Goal: Task Accomplishment & Management: Manage account settings

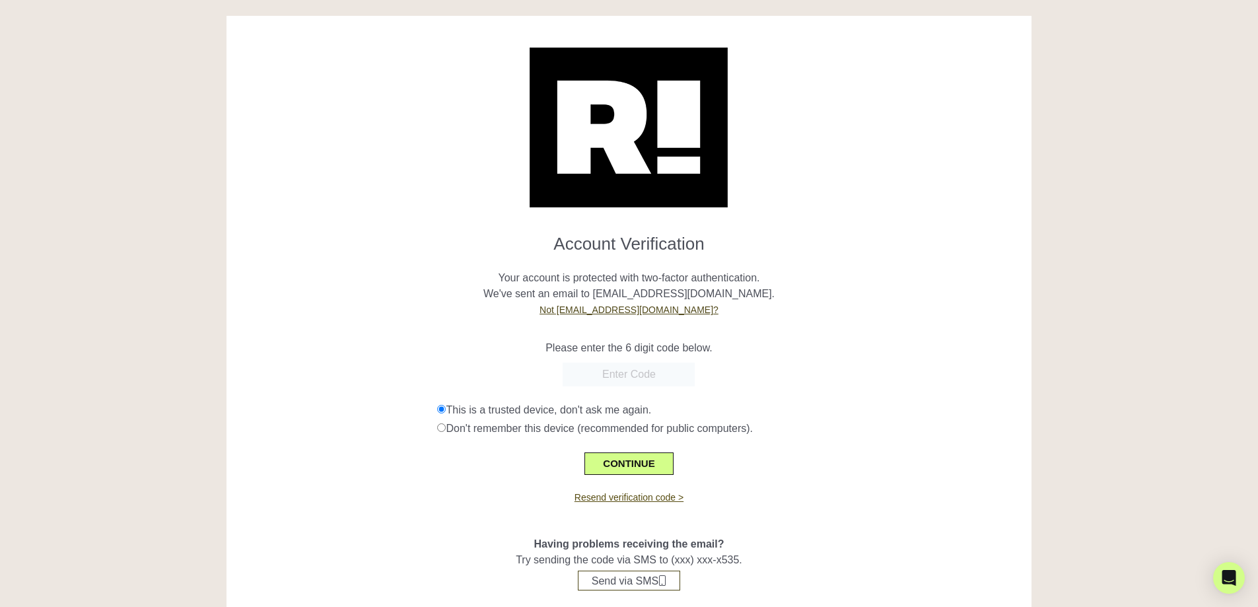
click at [646, 496] on link "Resend verification code >" at bounding box center [628, 497] width 109 height 11
click at [644, 379] on input "text" at bounding box center [628, 374] width 132 height 24
paste input "952984"
type input "952984"
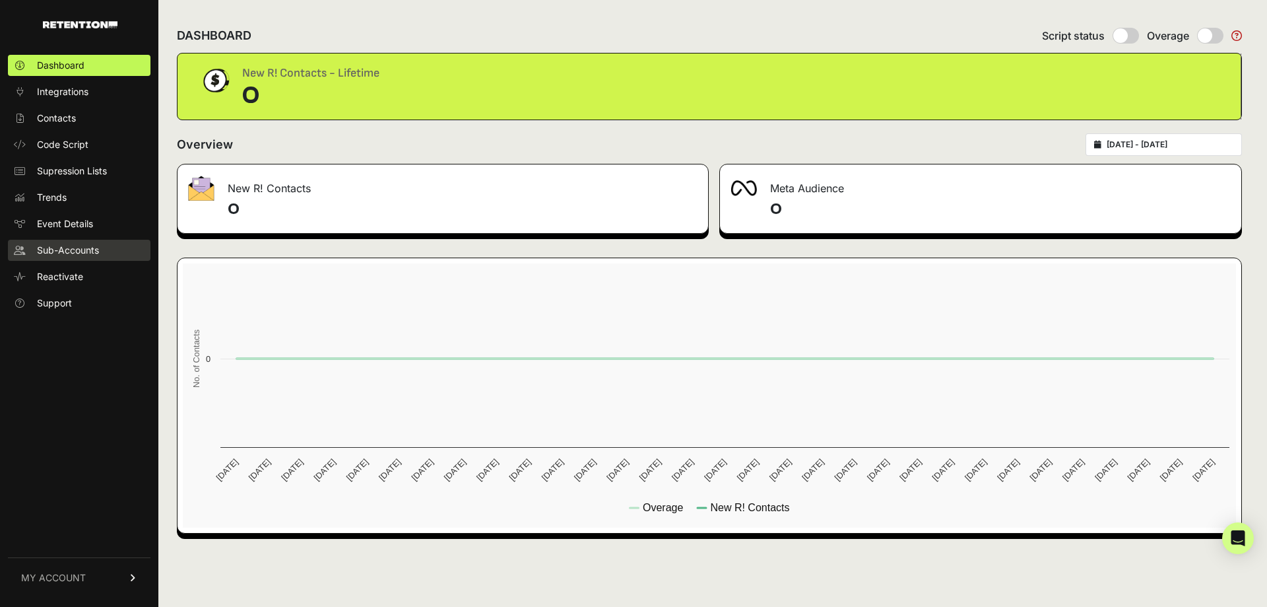
click at [79, 248] on span "Sub-Accounts" at bounding box center [68, 250] width 62 height 13
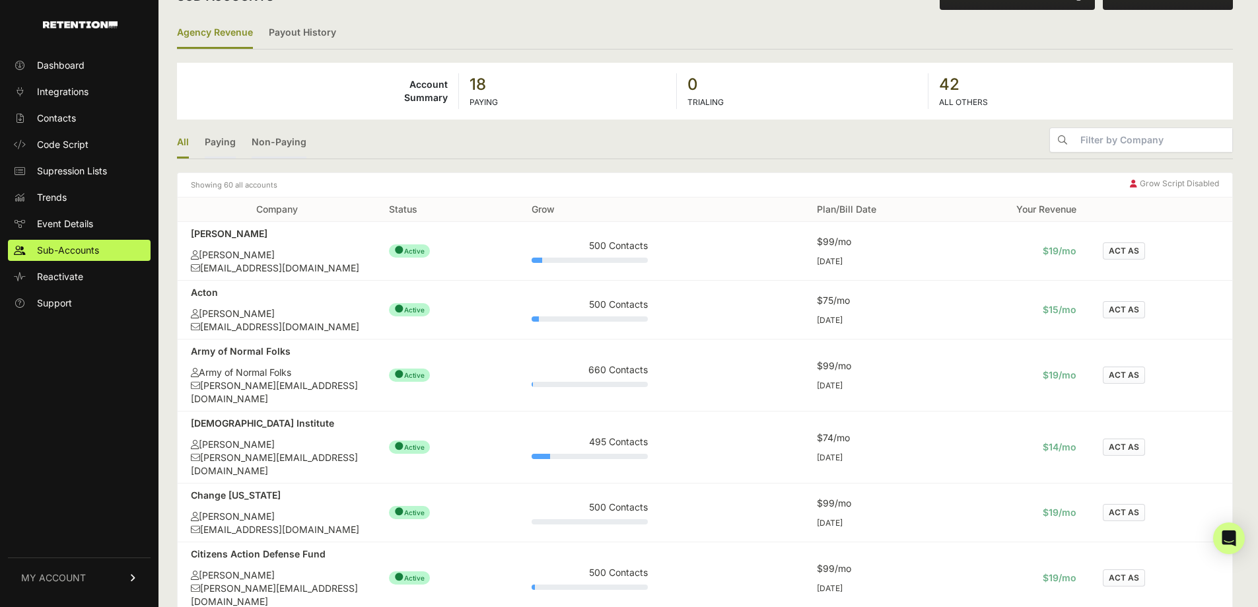
scroll to position [66, 0]
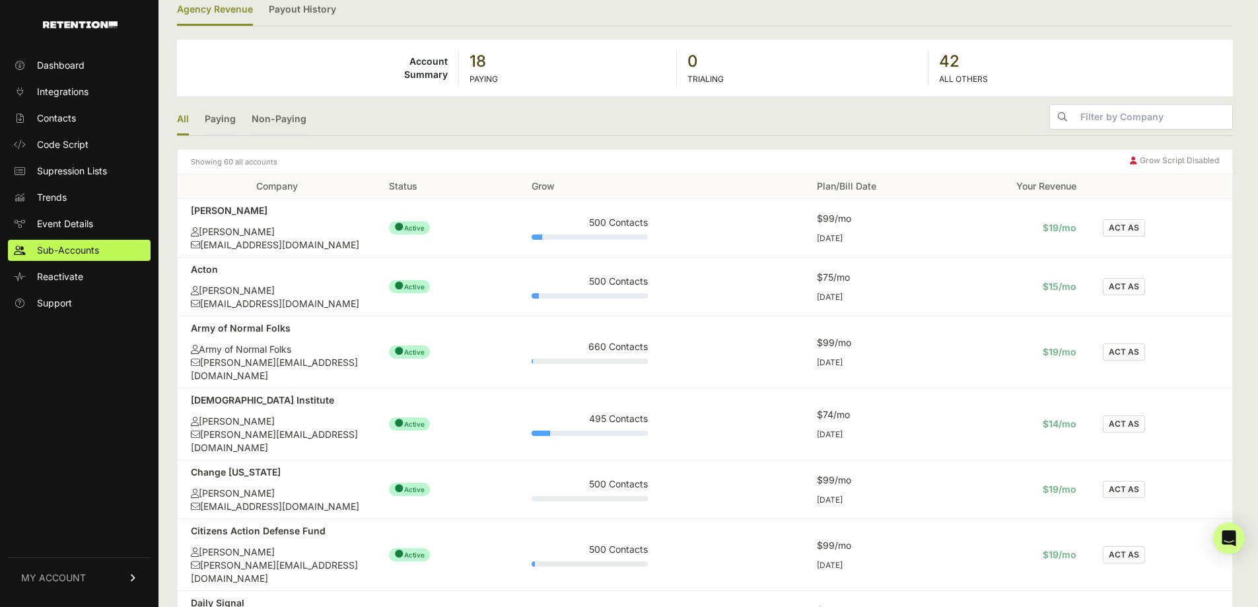
click at [1120, 286] on button "ACT AS" at bounding box center [1123, 286] width 42 height 17
